Goal: Navigation & Orientation: Find specific page/section

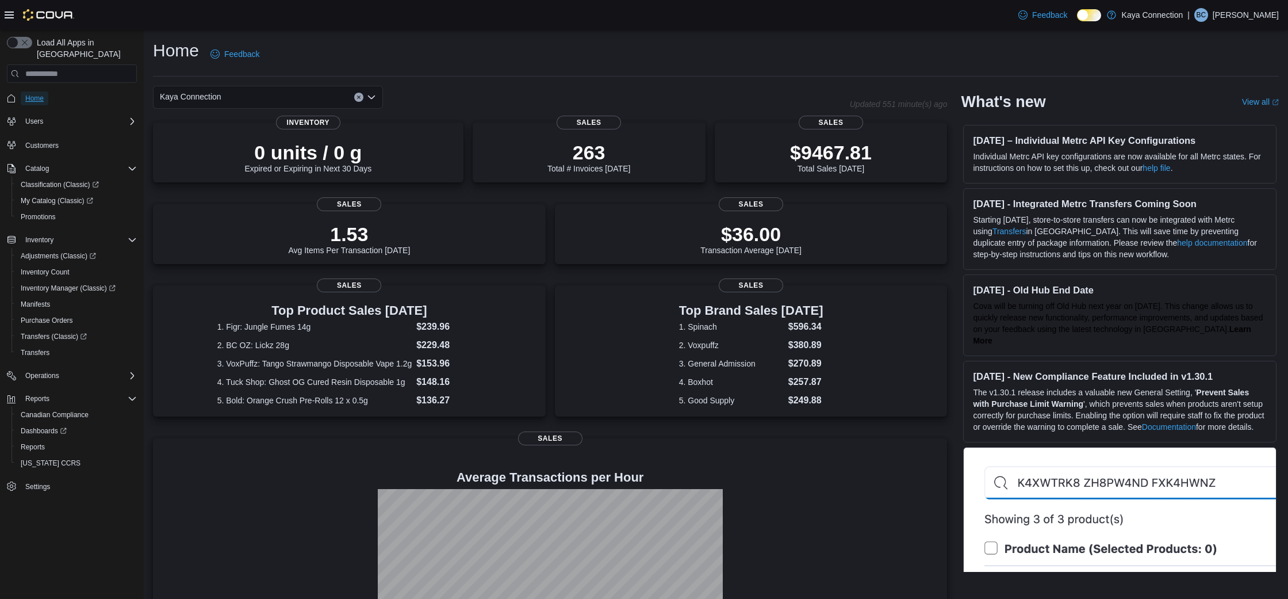
click at [48, 91] on link "Home" at bounding box center [35, 98] width 28 height 14
click at [38, 94] on span "Home" at bounding box center [34, 98] width 18 height 9
